Goal: Find specific page/section: Find specific page/section

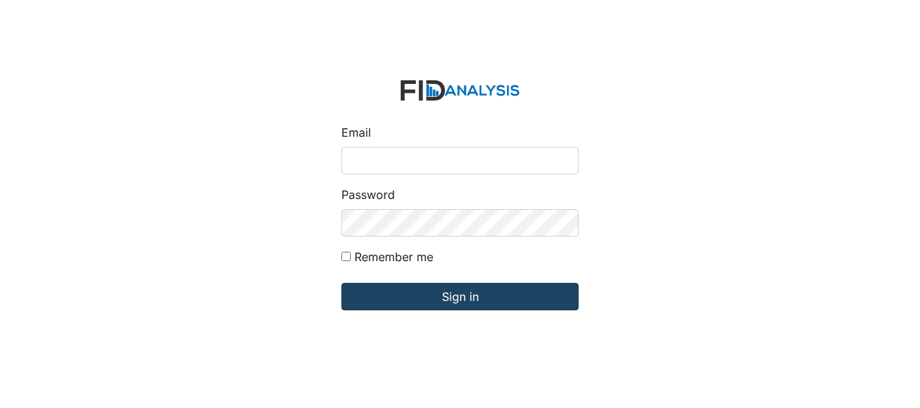
type input "Jbryant@lifeincorporated.com"
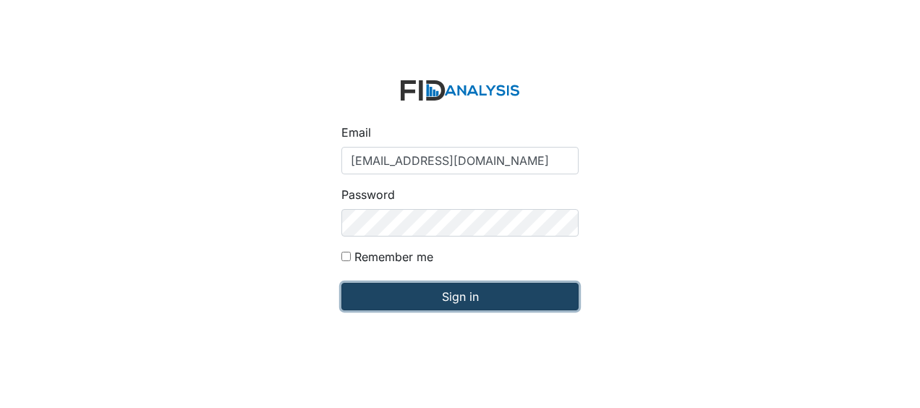
click at [378, 292] on input "Sign in" at bounding box center [459, 296] width 237 height 27
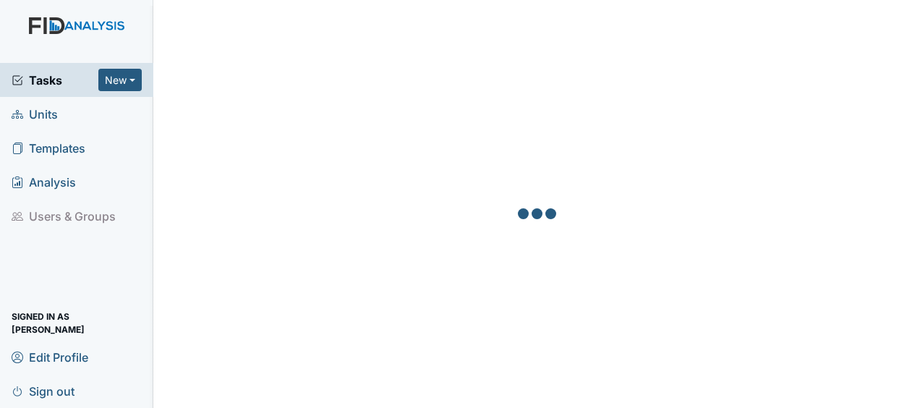
click at [58, 113] on link "Units" at bounding box center [76, 114] width 153 height 34
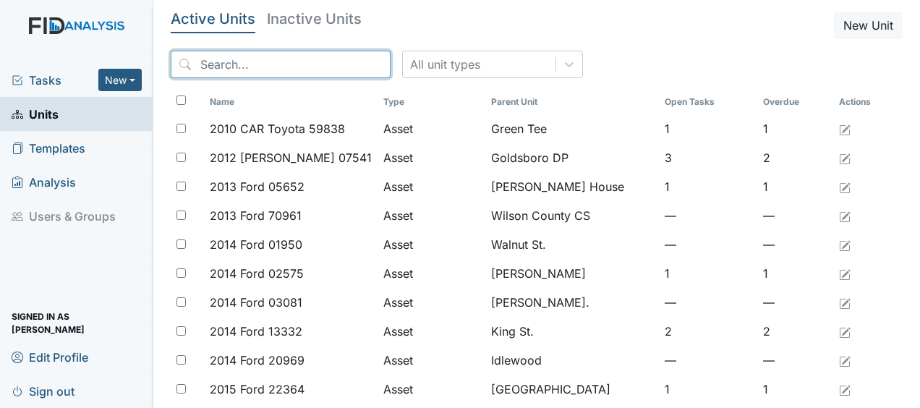
click at [271, 68] on input "search" at bounding box center [281, 64] width 220 height 27
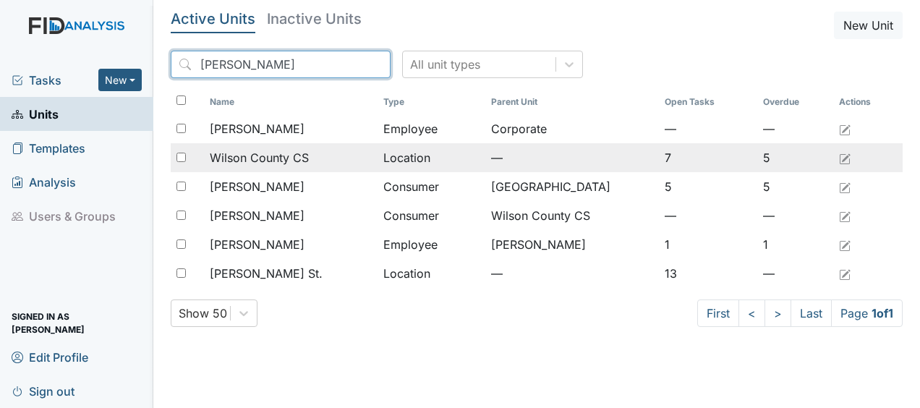
type input "wilson"
click at [282, 155] on span "Wilson County CS" at bounding box center [259, 157] width 99 height 17
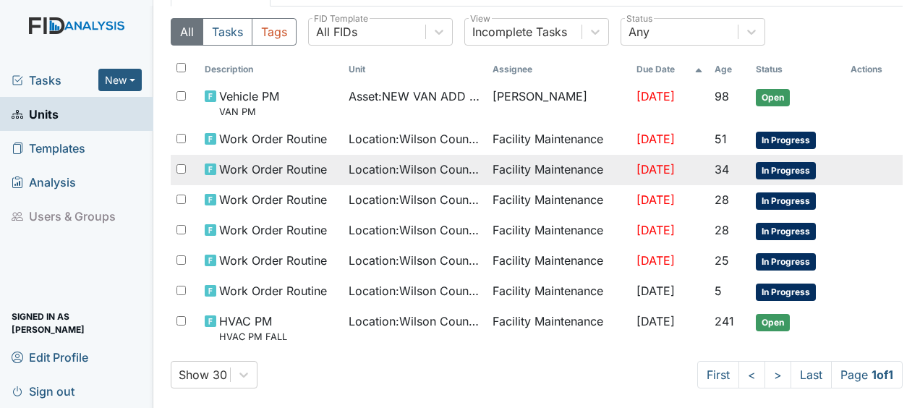
scroll to position [108, 0]
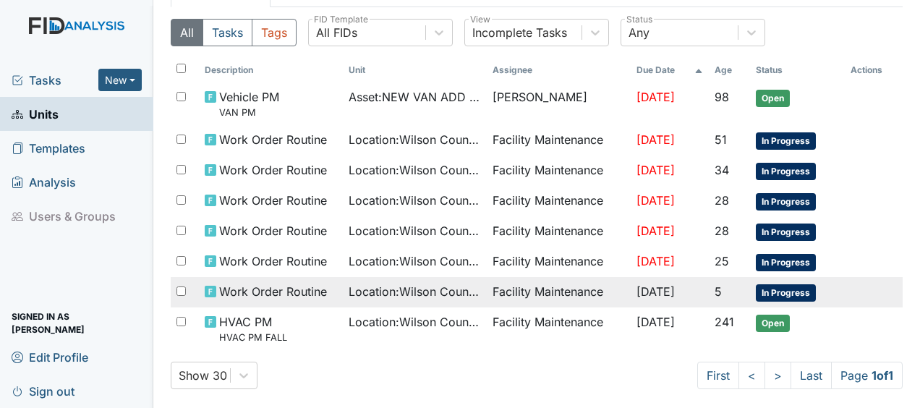
click at [259, 289] on span "Work Order Routine" at bounding box center [273, 291] width 108 height 17
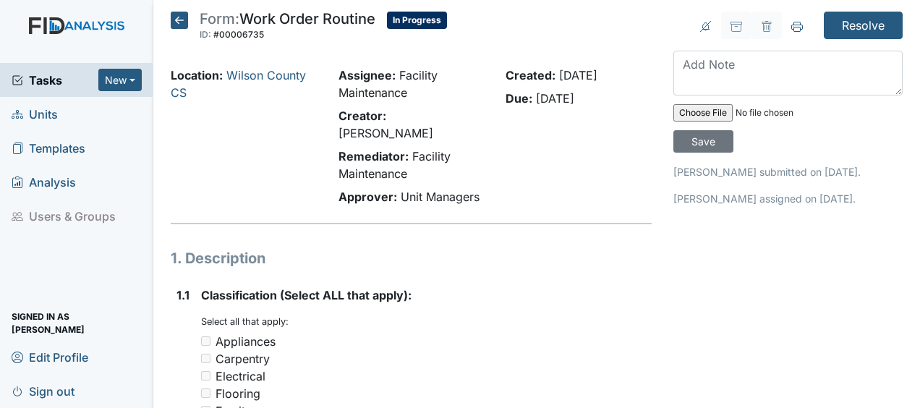
click at [184, 22] on icon at bounding box center [179, 20] width 17 height 17
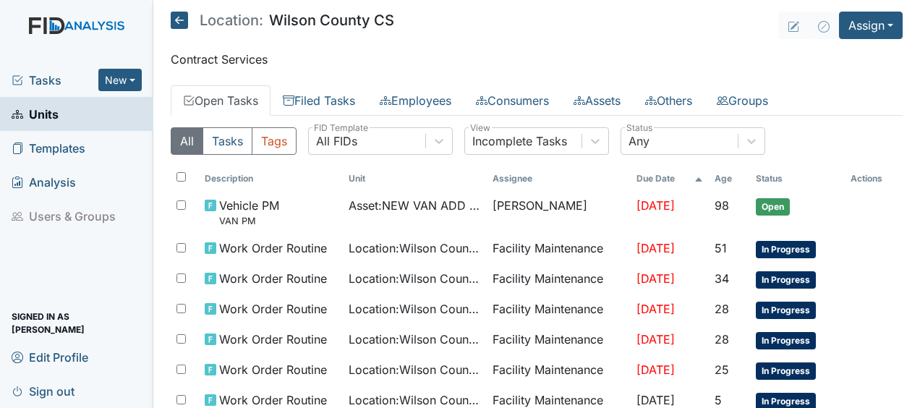
scroll to position [120, 0]
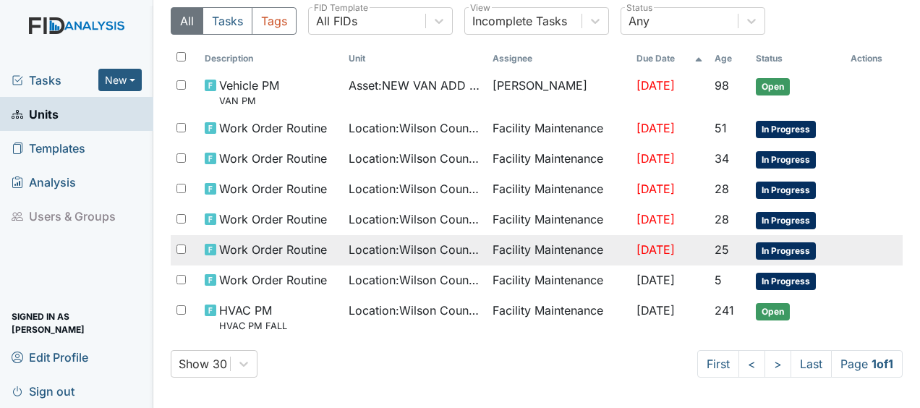
click at [270, 252] on span "Work Order Routine" at bounding box center [273, 249] width 108 height 17
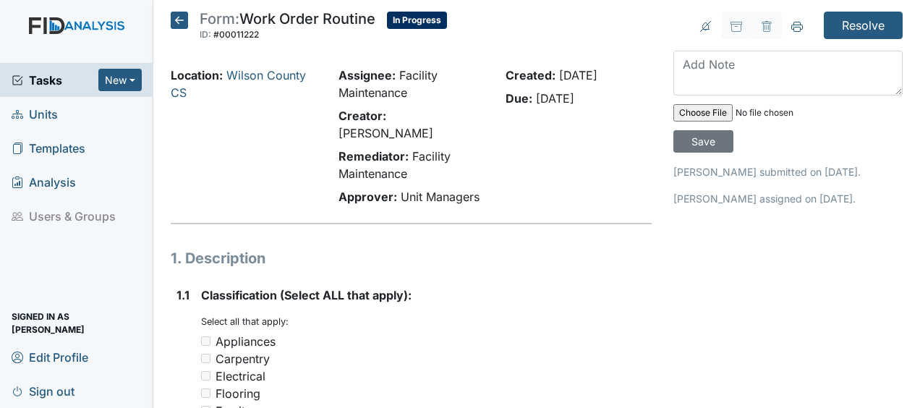
click at [178, 23] on icon at bounding box center [179, 20] width 17 height 17
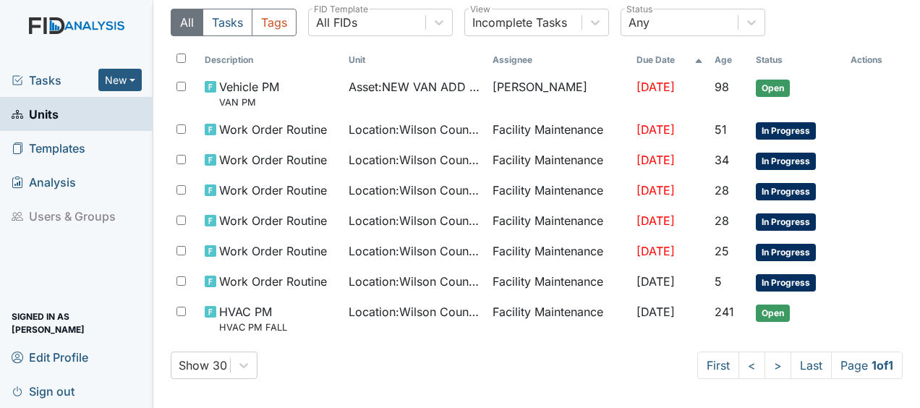
scroll to position [119, 0]
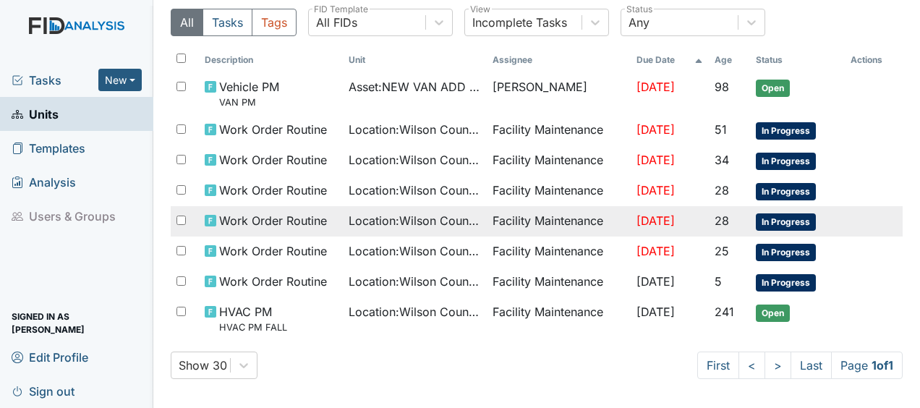
click at [226, 214] on span "Work Order Routine" at bounding box center [273, 220] width 108 height 17
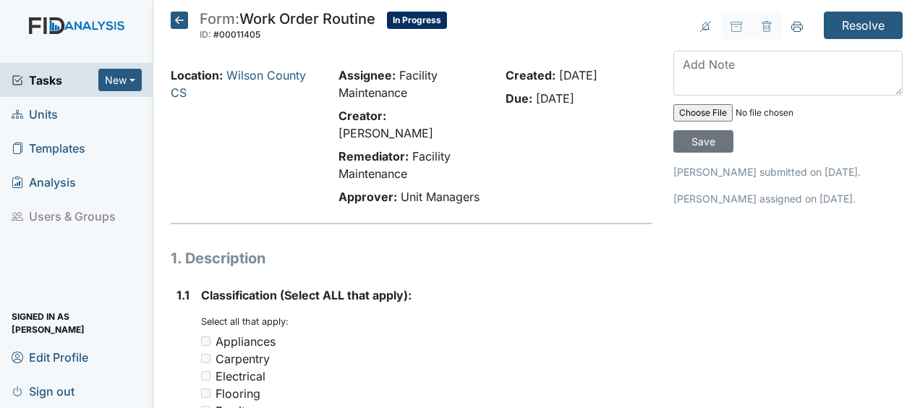
click at [182, 19] on icon at bounding box center [179, 20] width 17 height 17
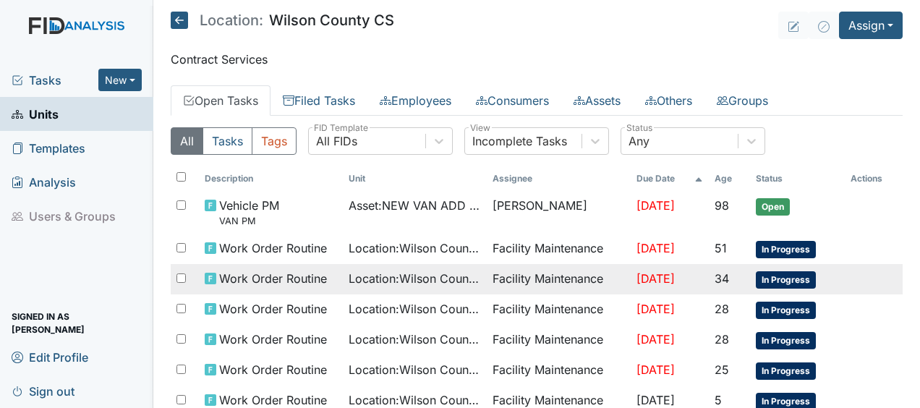
click at [264, 277] on span "Work Order Routine" at bounding box center [273, 278] width 108 height 17
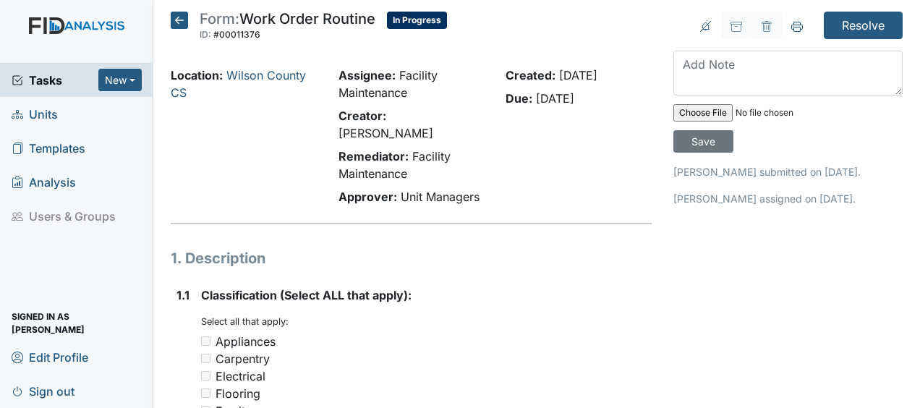
click at [184, 22] on icon at bounding box center [179, 20] width 17 height 17
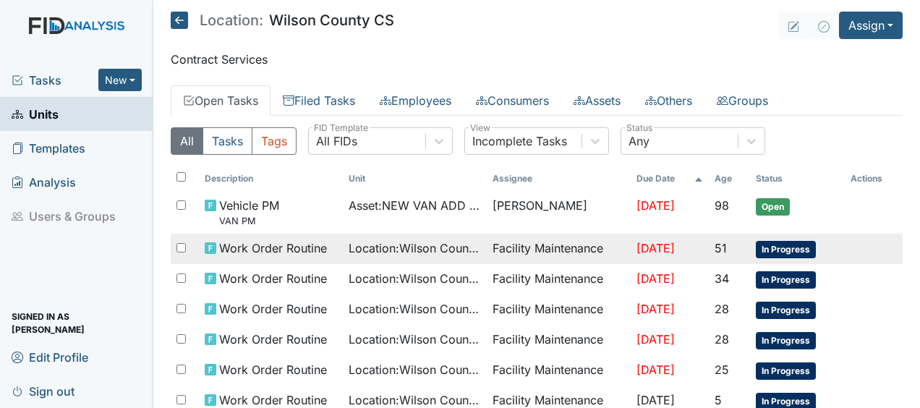
click at [331, 252] on td "Work Order Routine" at bounding box center [271, 249] width 144 height 30
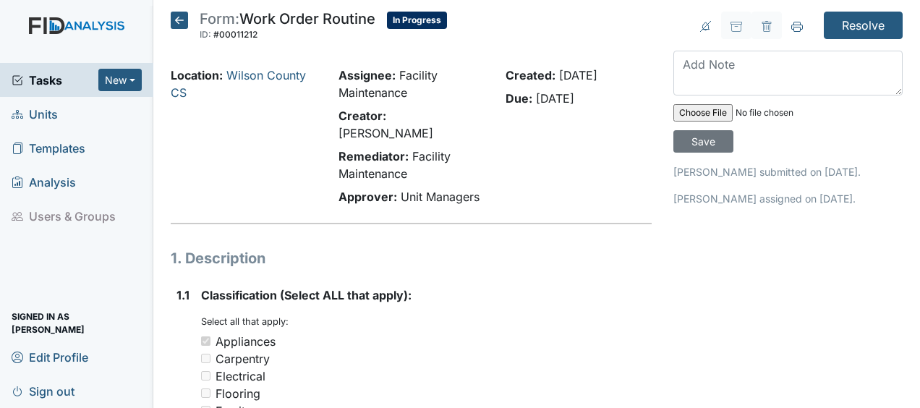
click at [182, 16] on icon at bounding box center [179, 20] width 17 height 17
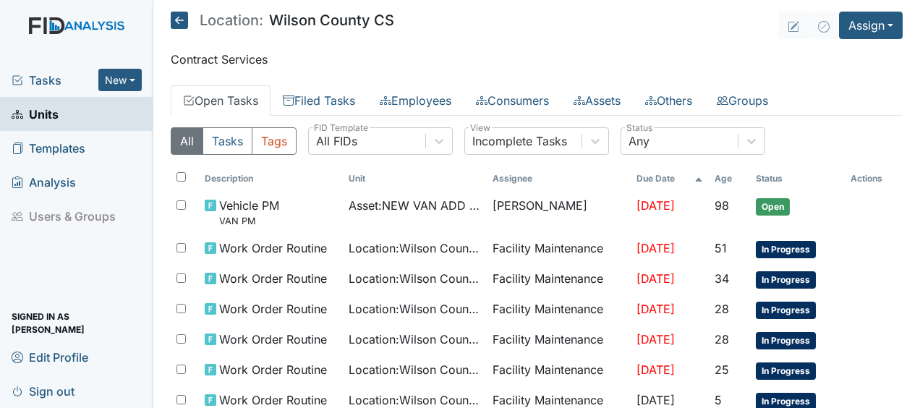
click at [178, 22] on icon at bounding box center [179, 20] width 17 height 17
